Goal: Information Seeking & Learning: Learn about a topic

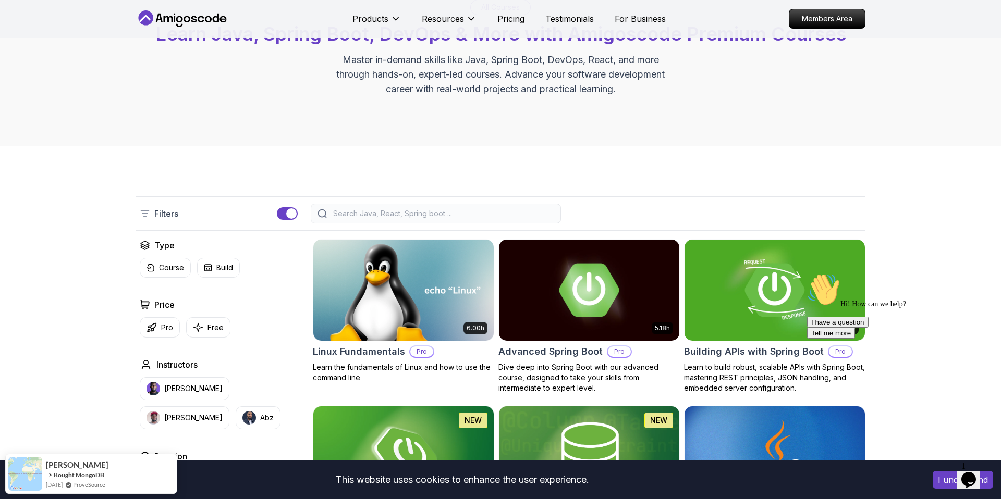
scroll to position [335, 0]
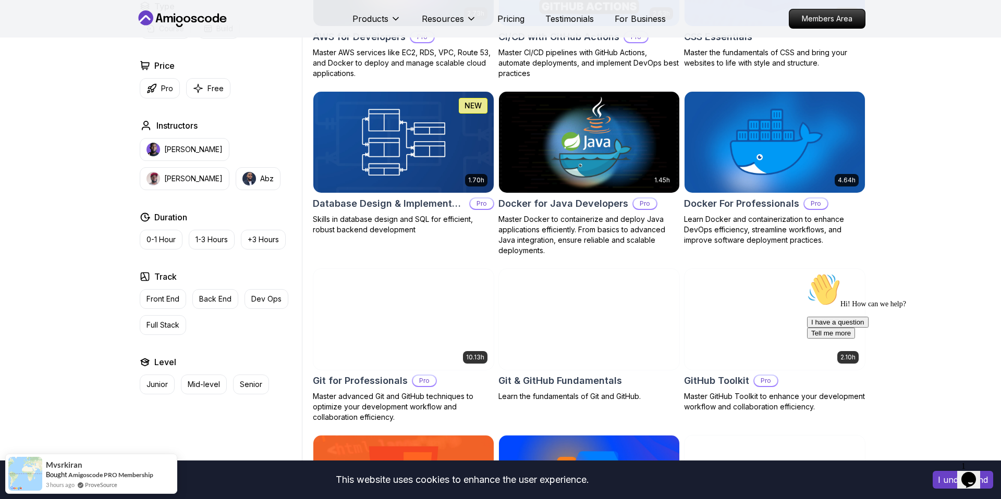
scroll to position [884, 0]
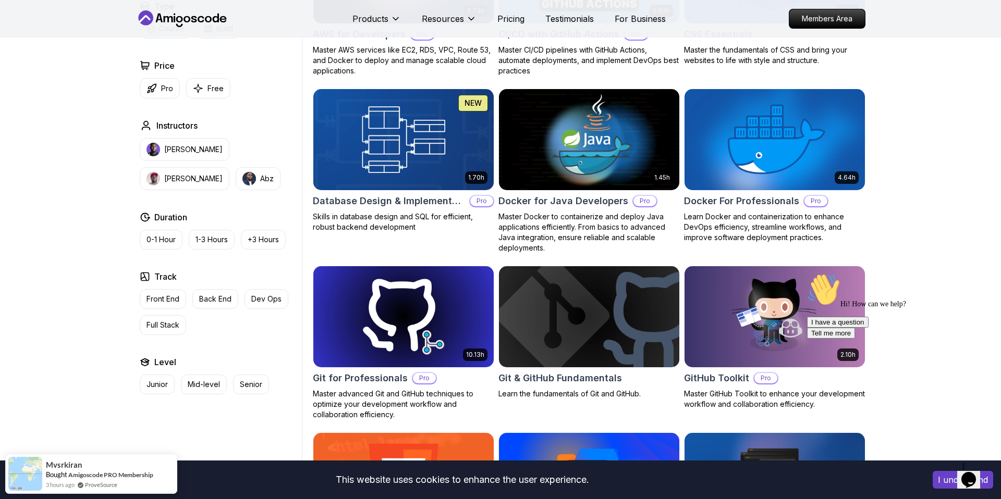
click at [740, 162] on img at bounding box center [774, 140] width 189 height 106
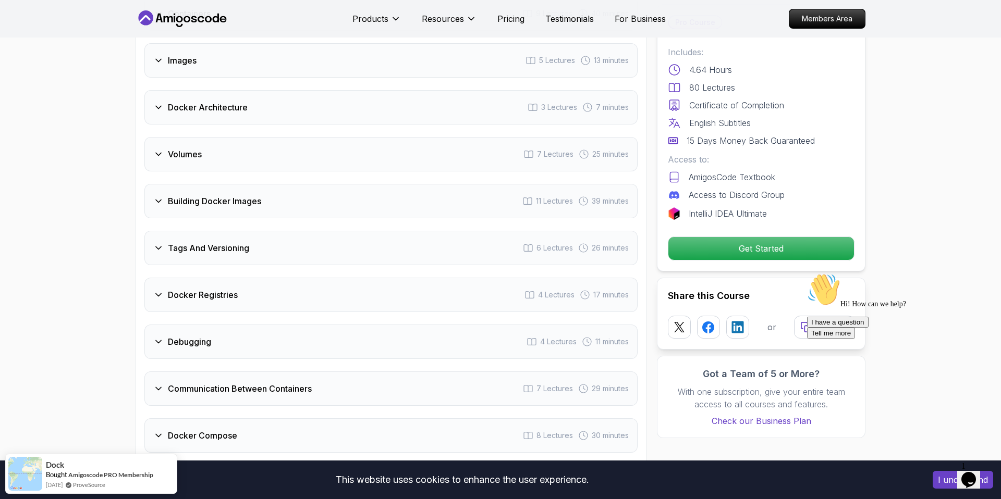
scroll to position [2113, 0]
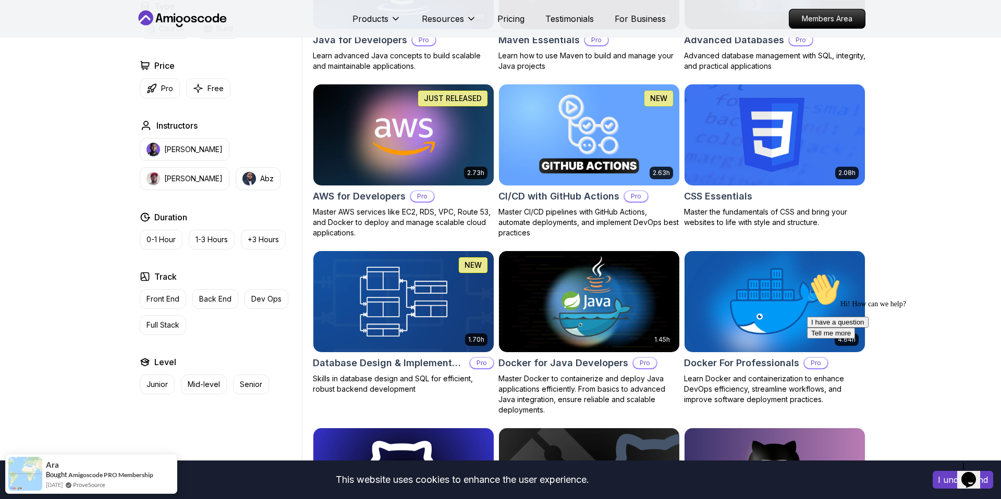
scroll to position [723, 0]
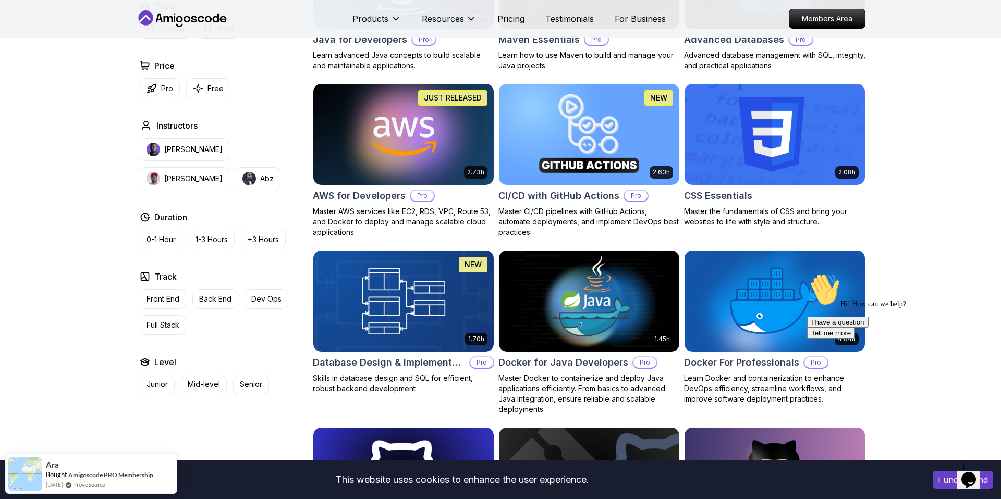
click at [422, 162] on img at bounding box center [402, 134] width 189 height 106
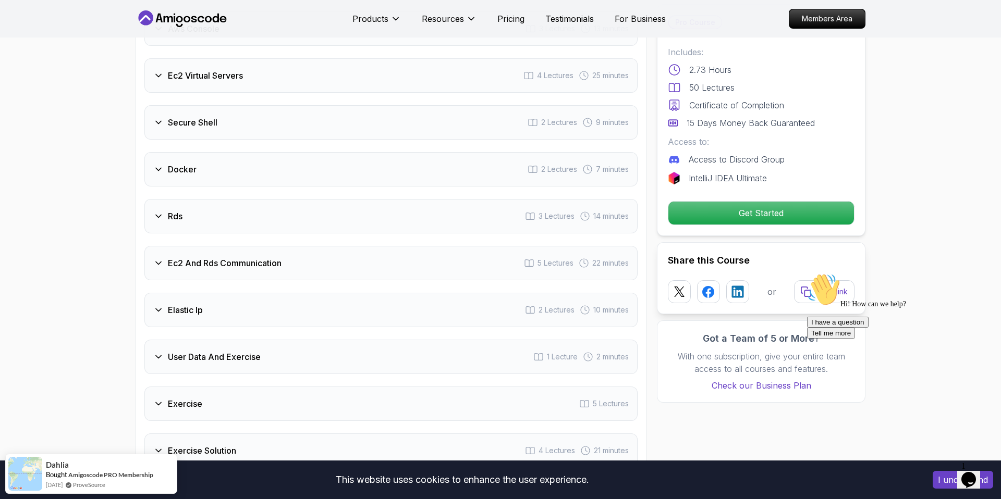
scroll to position [1754, 0]
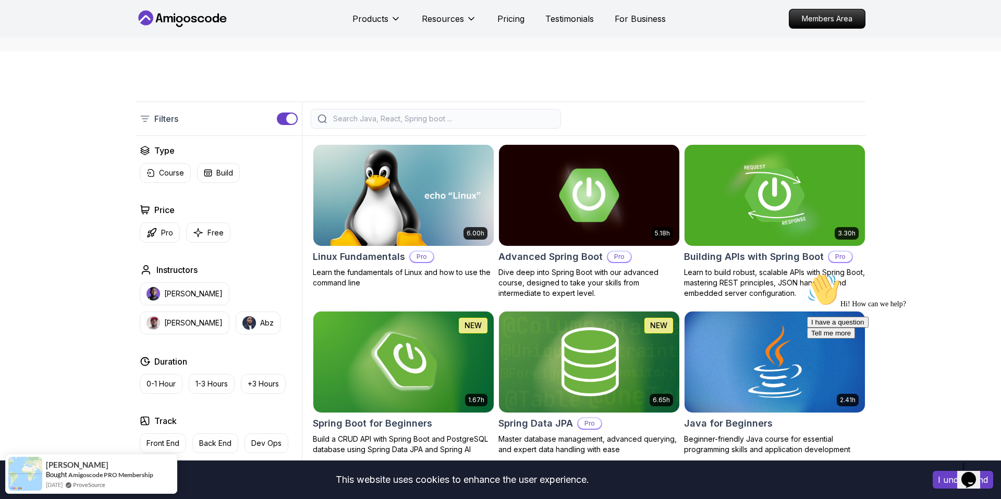
scroll to position [170, 0]
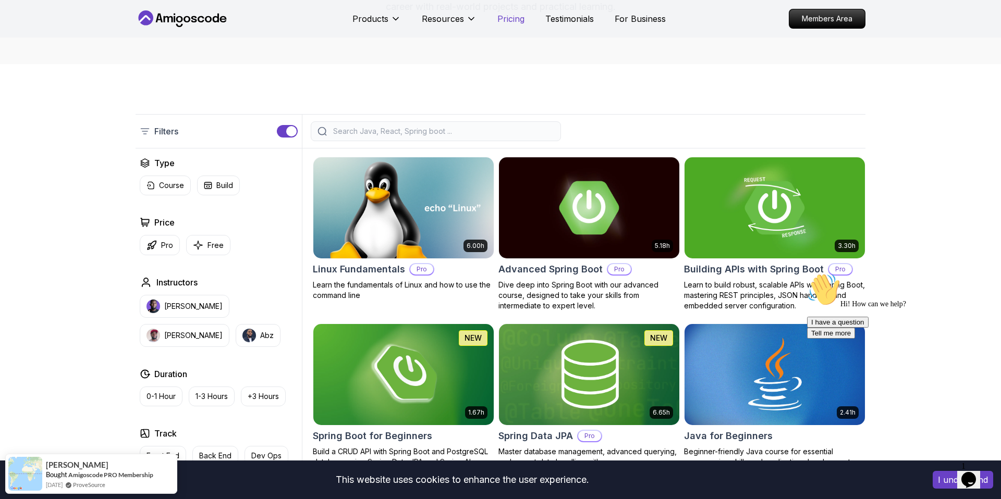
click at [517, 23] on p "Pricing" at bounding box center [510, 19] width 27 height 13
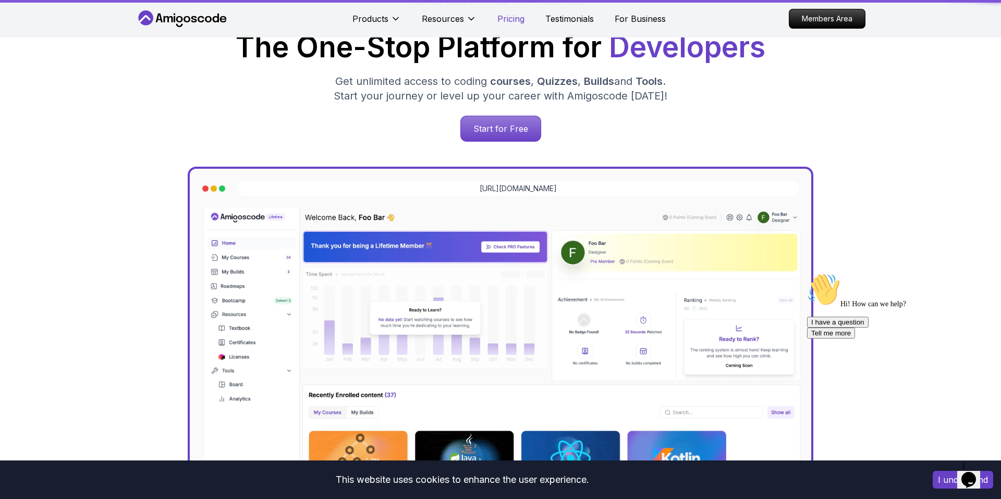
click at [516, 22] on p "Pricing" at bounding box center [510, 19] width 27 height 13
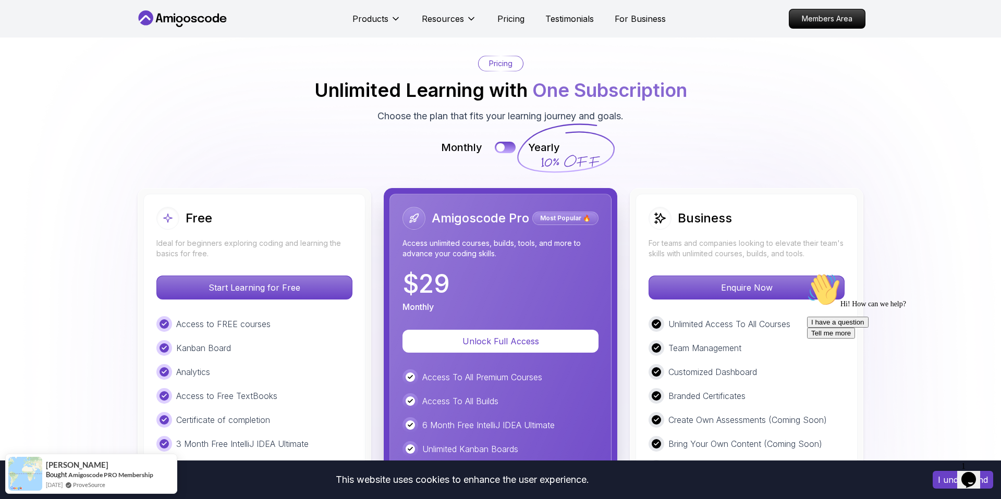
scroll to position [2301, 0]
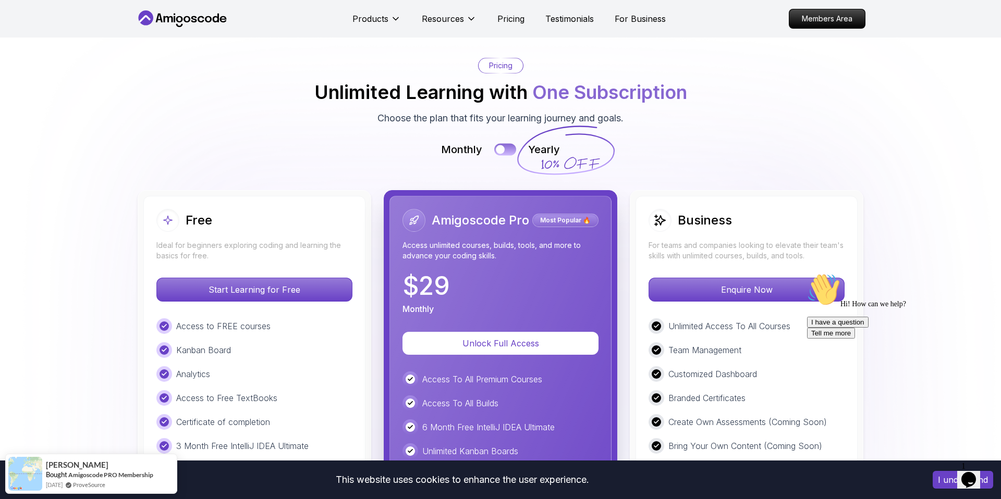
click at [504, 145] on div at bounding box center [500, 149] width 9 height 9
click at [503, 143] on button at bounding box center [505, 149] width 22 height 12
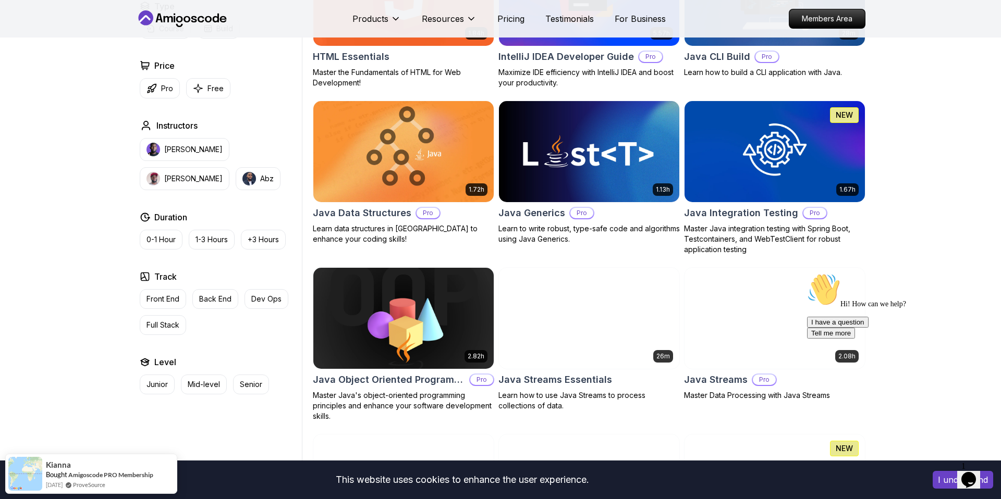
scroll to position [1432, 0]
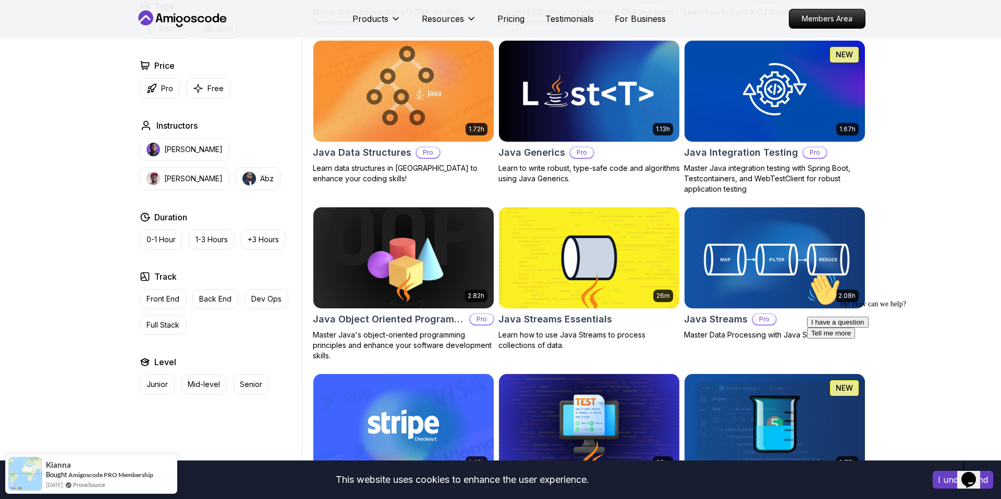
click at [783, 279] on img at bounding box center [774, 258] width 189 height 106
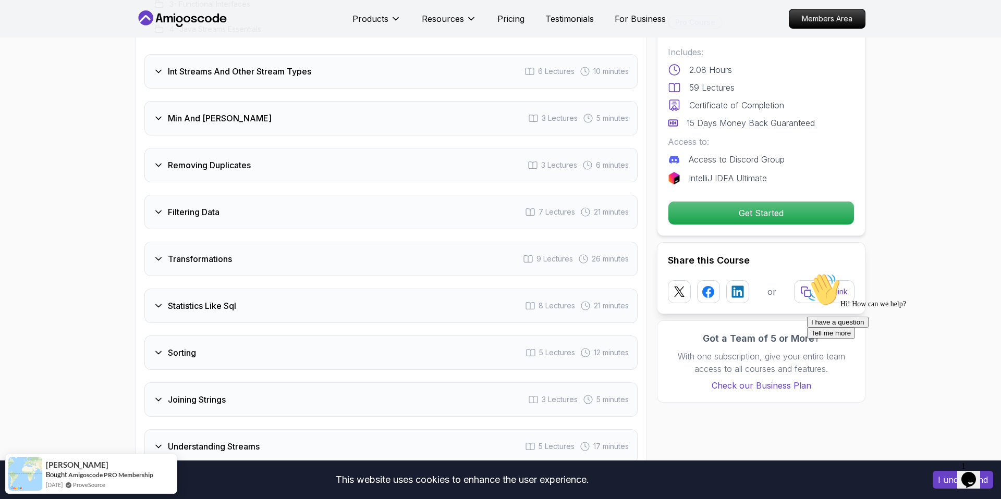
scroll to position [1675, 0]
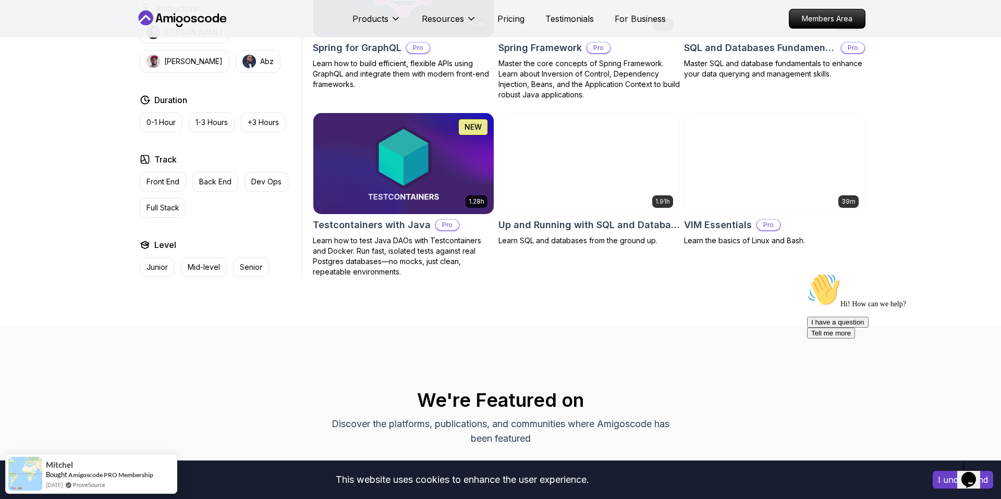
scroll to position [2776, 0]
